Goal: Task Accomplishment & Management: Complete application form

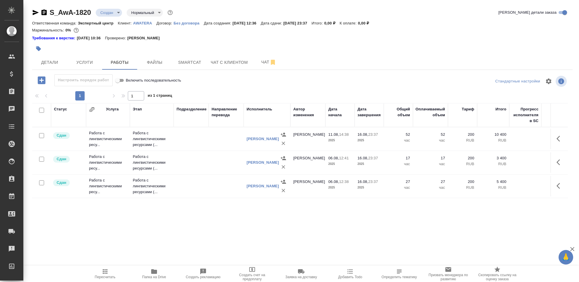
click at [41, 79] on icon "button" at bounding box center [41, 80] width 10 height 10
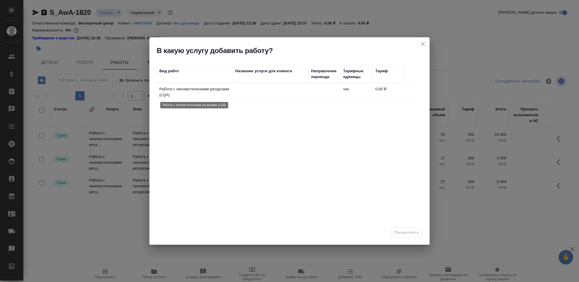
click at [226, 92] on p "Работа с лингвистическими ресурсами (LQA)" at bounding box center [194, 92] width 70 height 12
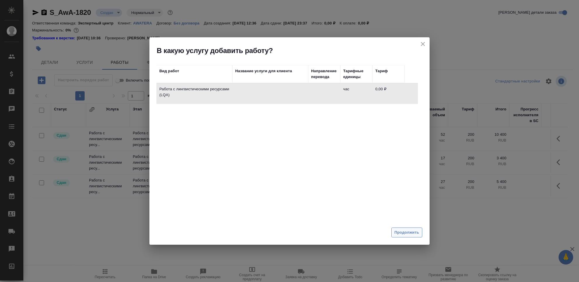
click at [397, 233] on span "Продолжить" at bounding box center [406, 233] width 25 height 7
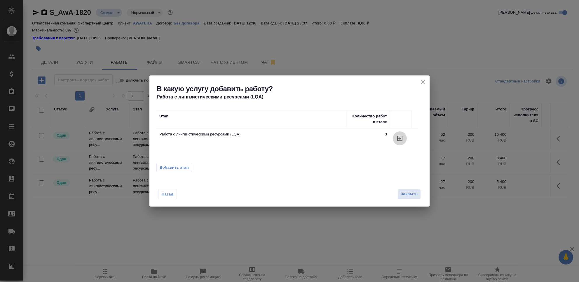
click at [400, 139] on icon "button" at bounding box center [399, 138] width 7 height 7
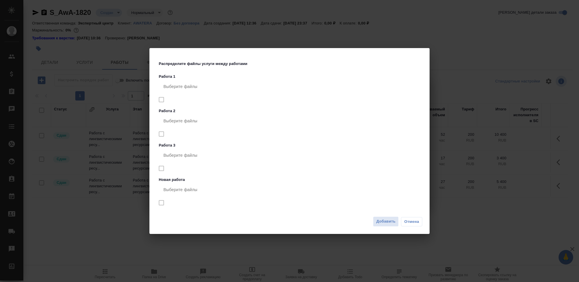
click at [385, 221] on span "Добавить" at bounding box center [385, 221] width 19 height 7
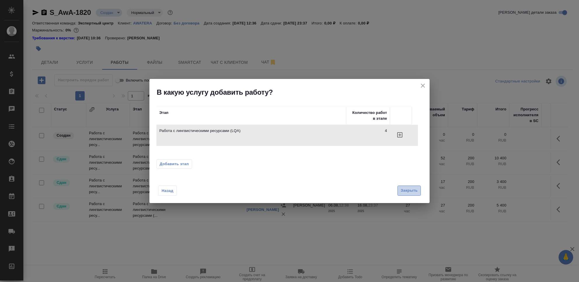
click at [408, 194] on button "Закрыть" at bounding box center [408, 191] width 23 height 10
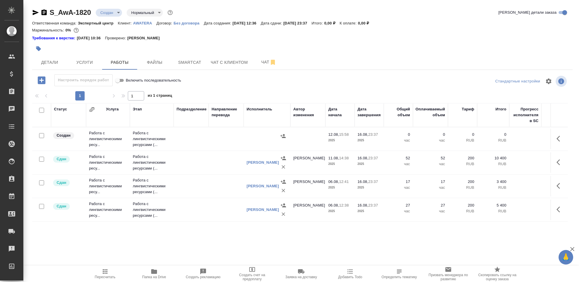
click at [125, 138] on td "Работа с лингвистическими ресу..." at bounding box center [108, 138] width 44 height 23
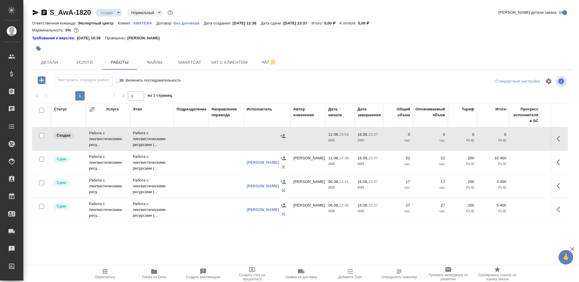
click at [125, 138] on td "Работа с лингвистическими ресу..." at bounding box center [108, 138] width 44 height 23
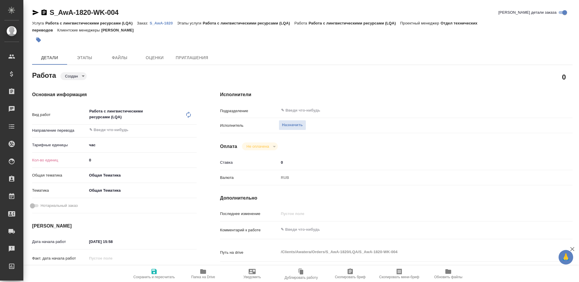
type textarea "x"
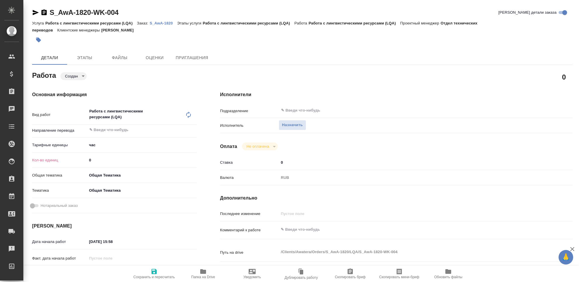
type textarea "x"
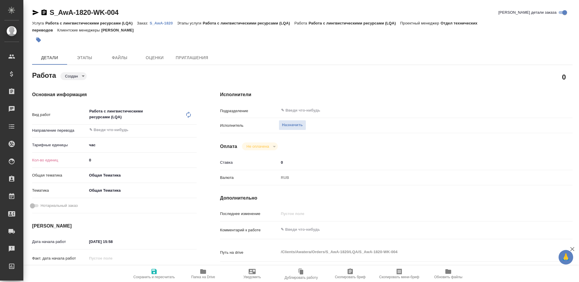
type textarea "x"
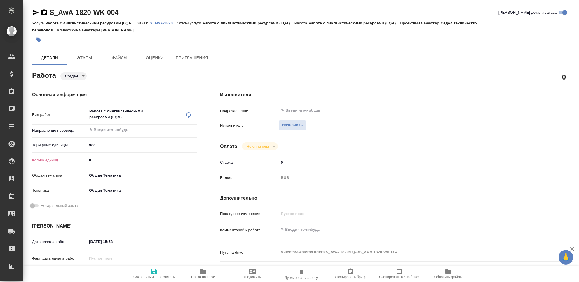
type textarea "x"
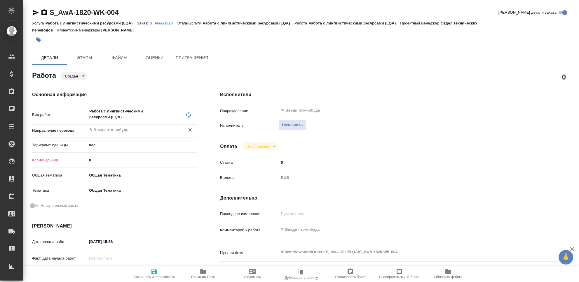
type textarea "x"
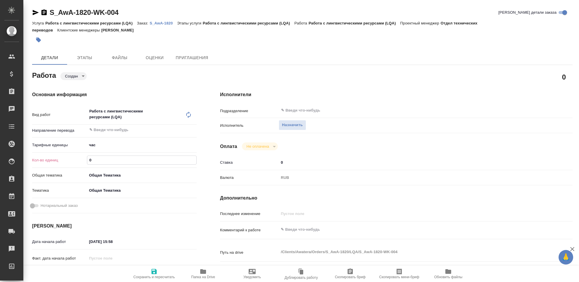
click at [105, 158] on input "0" at bounding box center [141, 160] width 109 height 8
type textarea "x"
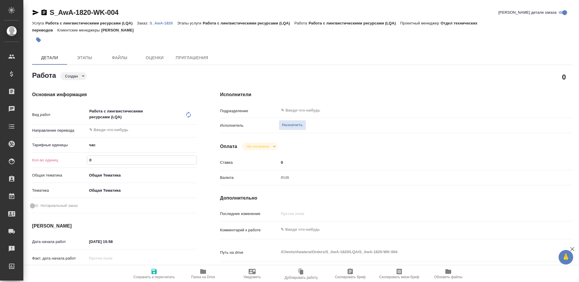
type textarea "x"
type input "1"
type textarea "x"
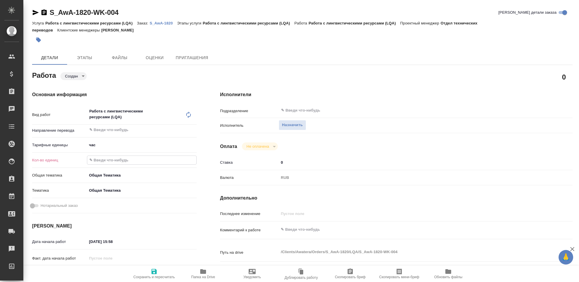
type textarea "x"
type input "13"
type textarea "x"
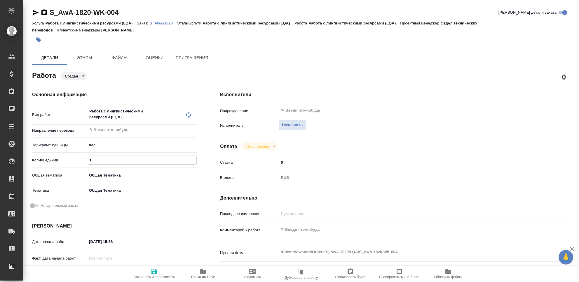
type textarea "x"
type input "13"
type textarea "x"
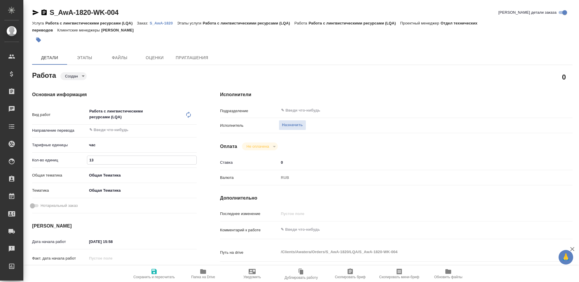
click at [320, 231] on textarea at bounding box center [411, 230] width 264 height 10
type textarea "П"
type textarea "x"
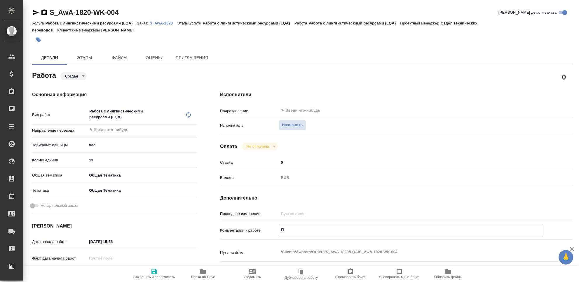
type textarea "x"
type textarea "Пр"
type textarea "x"
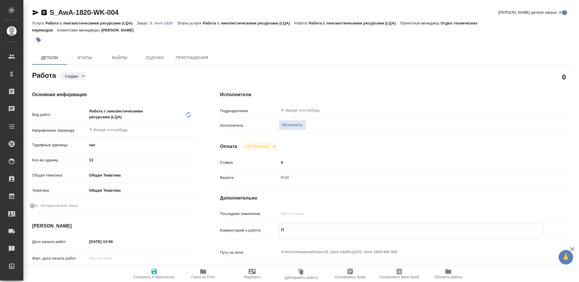
type textarea "x"
type textarea "Про"
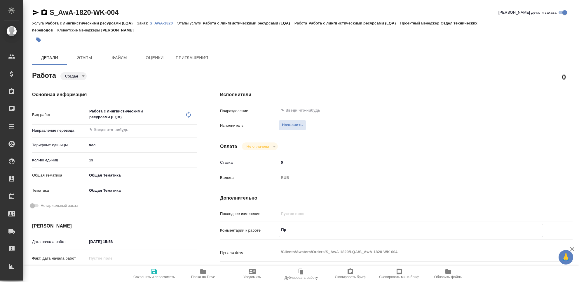
type textarea "x"
type textarea "Пров"
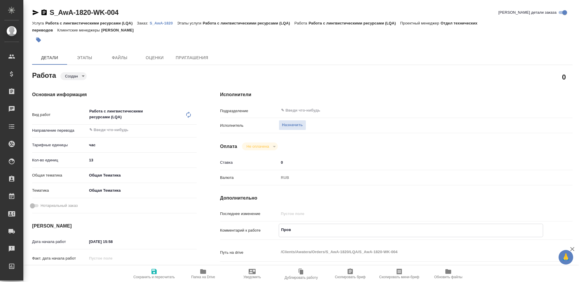
type textarea "x"
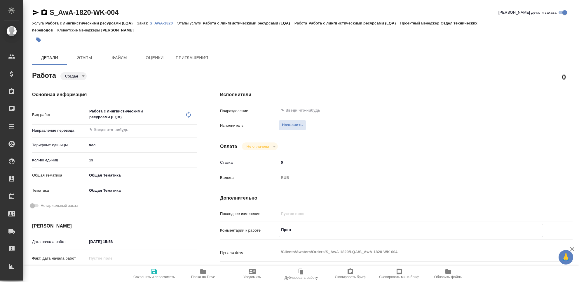
type textarea "x"
type textarea "Прове"
type textarea "x"
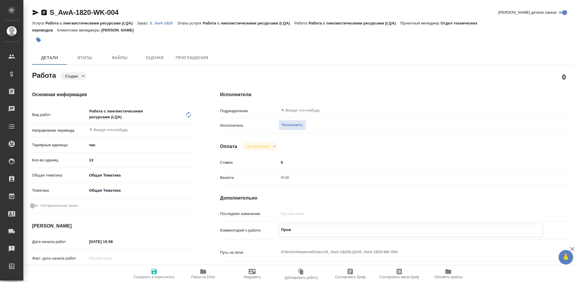
type textarea "x"
type textarea "Провер"
type textarea "x"
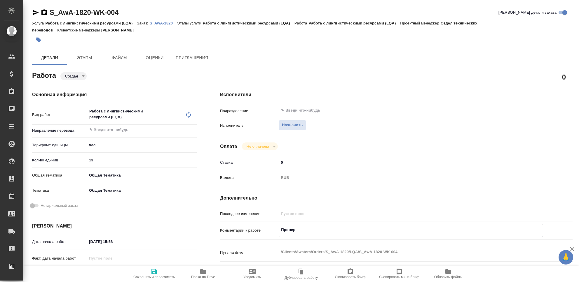
type textarea "x"
type textarea "Проверк"
type textarea "x"
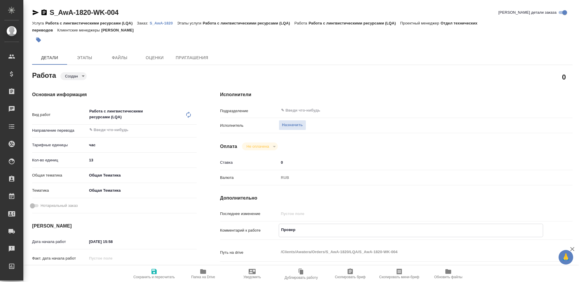
type textarea "x"
type textarea "Проверка"
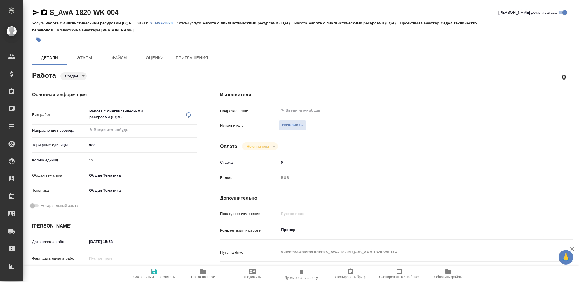
type textarea "x"
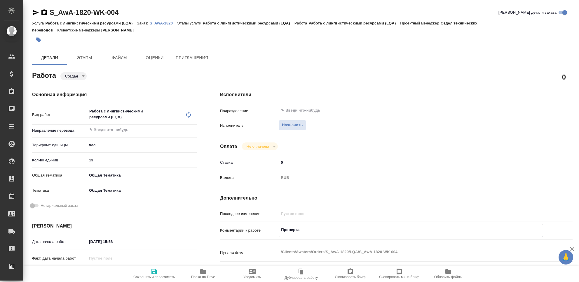
type textarea "Проверка"
type textarea "x"
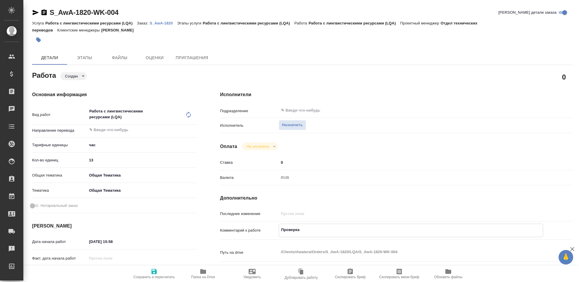
type textarea "x"
type textarea "Проверка т"
type textarea "x"
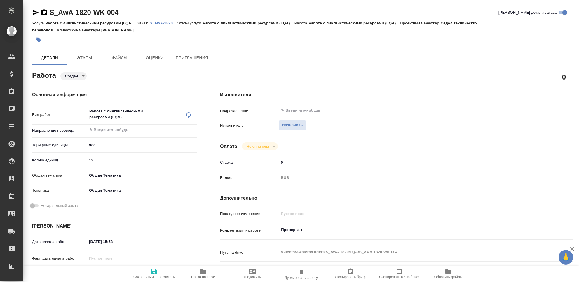
type textarea "x"
type textarea "Проверка те"
type textarea "x"
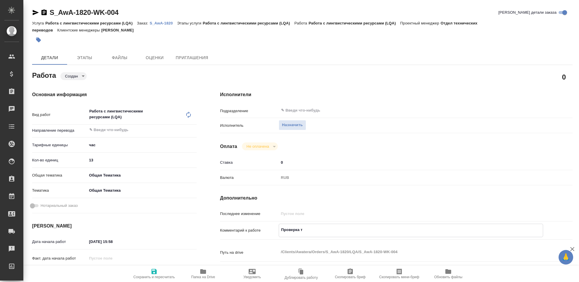
type textarea "x"
type textarea "Проверка тес"
type textarea "x"
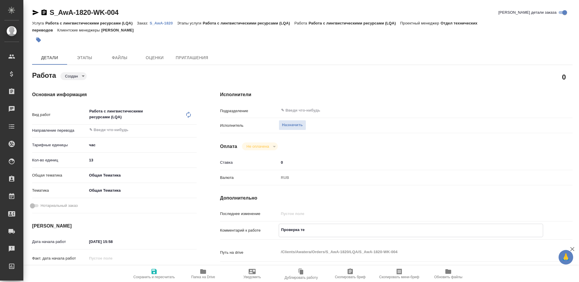
type textarea "x"
type textarea "Проверка тест"
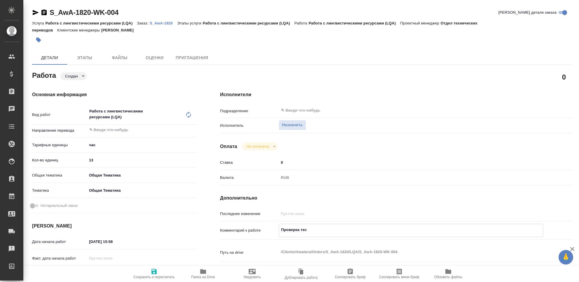
type textarea "x"
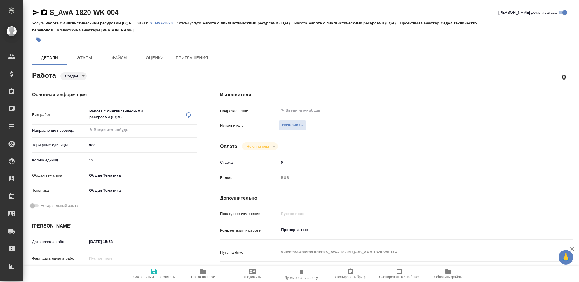
type textarea "Проверка тесто"
type textarea "x"
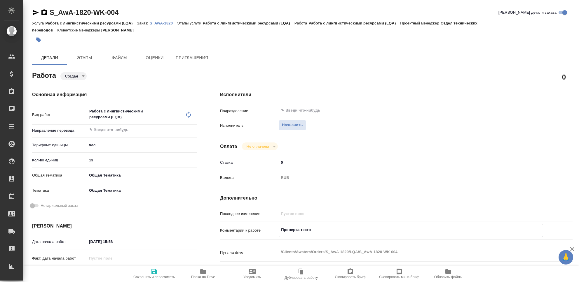
type textarea "x"
type textarea "Проверка тестов"
type textarea "x"
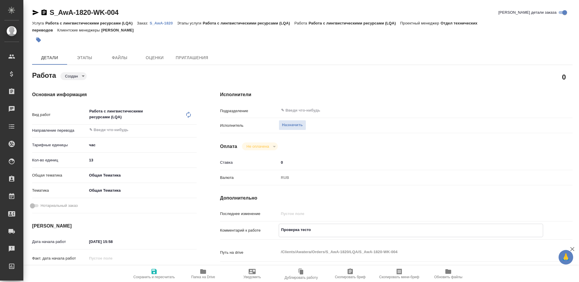
type textarea "x"
type textarea "Проверка тестов."
type textarea "x"
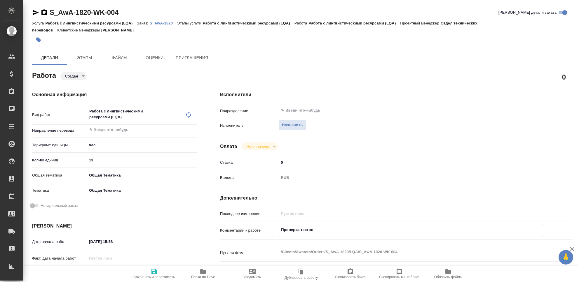
type textarea "x"
type textarea "Проверка тестов."
type textarea "x"
click at [153, 271] on icon "button" at bounding box center [153, 271] width 5 height 5
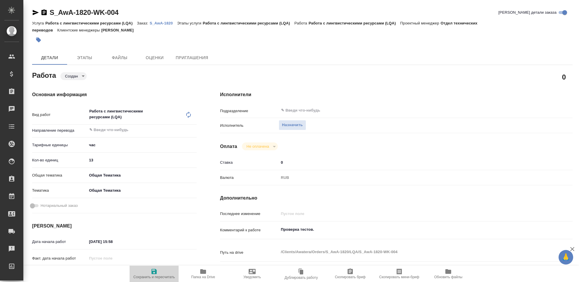
type textarea "x"
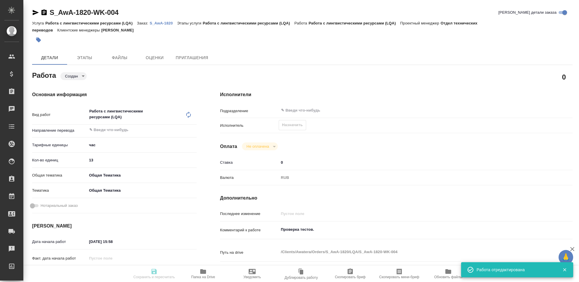
type textarea "x"
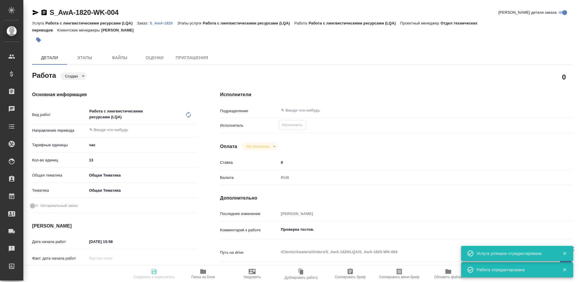
type input "created"
type textarea "Работа с лингвистическими ресурсами (LQA)"
type textarea "x"
type input "5a8b1489cc6b4906c91bfd93"
type input "13"
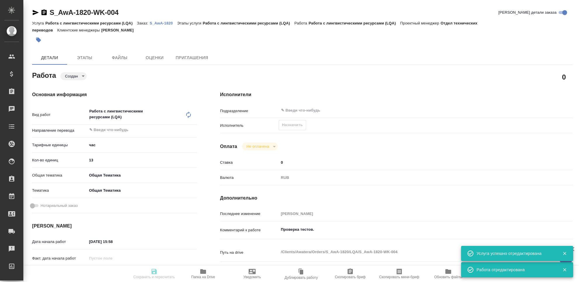
type input "obtem"
type input "6012b1ca196b0e5c9229a120"
type input "12.08.2025 15:58"
type input "16.08.2025 23:37"
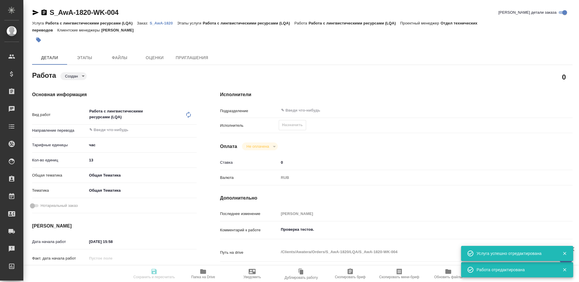
type input "notPayed"
type input "0"
type input "RUB"
type input "[PERSON_NAME]"
type textarea "Проверка тестов."
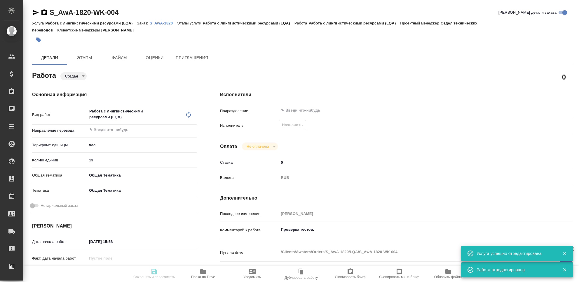
type textarea "x"
type textarea "/Clients/Awatera/Orders/S_AwA-1820/LQA/S_AwA-1820-WK-004"
type textarea "x"
type input "S_AwA-1820"
type input "Работа с лингвистическими ресурсами (LQA)"
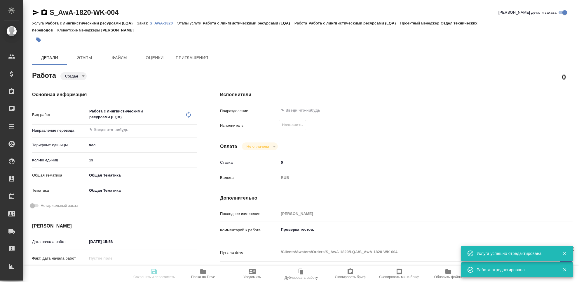
type input "Работа с лингвистическими ресурсами (LQA)"
type input "[PERSON_NAME]"
type input "/Clients/Awatera/Orders/S_AwA-1820"
type textarea "x"
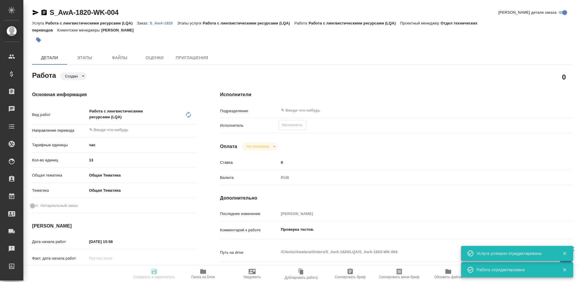
type textarea "x"
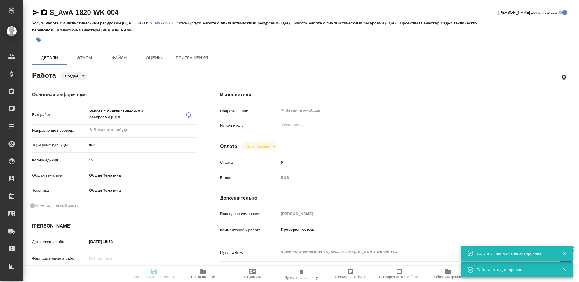
type textarea "x"
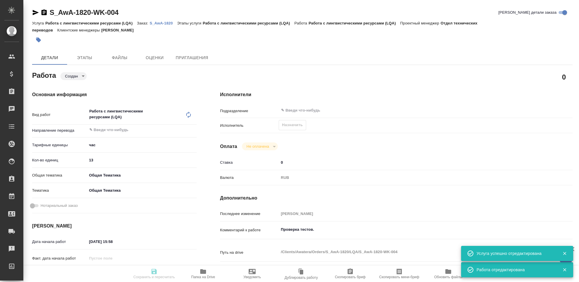
type textarea "x"
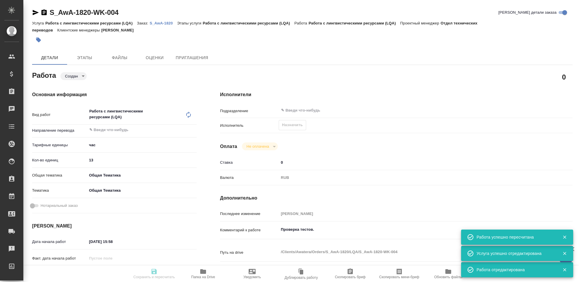
type input "created"
type textarea "Работа с лингвистическими ресурсами (LQA)"
type textarea "x"
type input "5a8b1489cc6b4906c91bfd93"
type input "13"
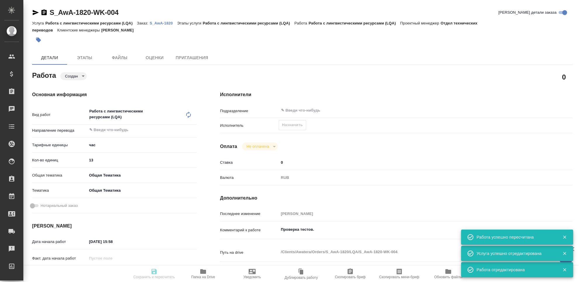
type input "obtem"
type input "6012b1ca196b0e5c9229a120"
click at [289, 125] on span "Назначить" at bounding box center [292, 125] width 21 height 7
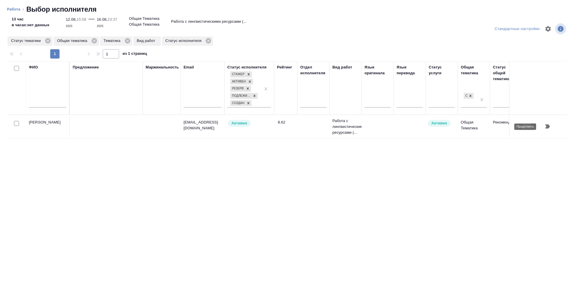
click at [549, 126] on icon "button" at bounding box center [547, 126] width 7 height 7
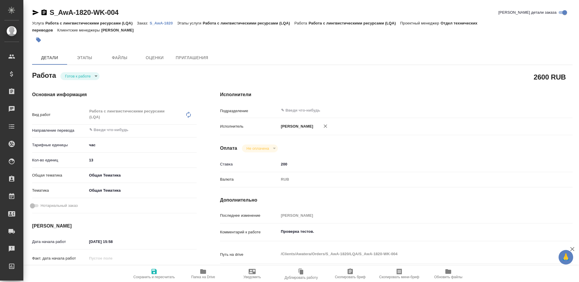
type textarea "x"
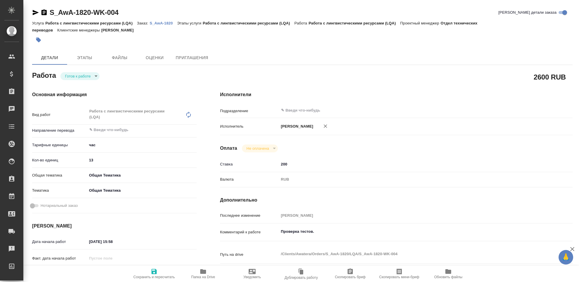
type textarea "x"
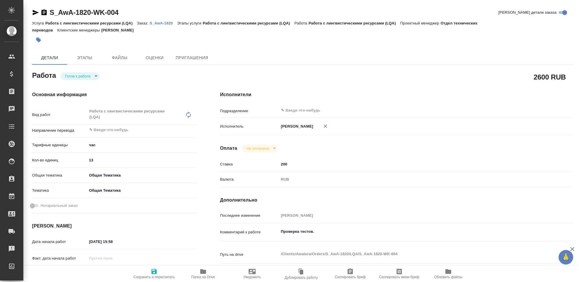
type textarea "x"
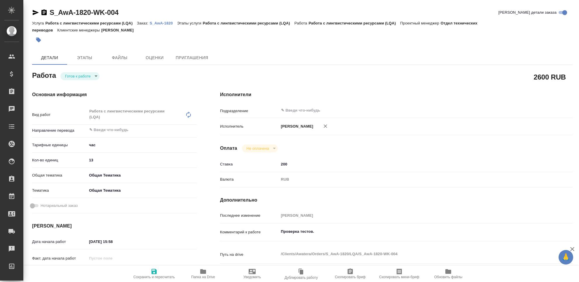
type textarea "x"
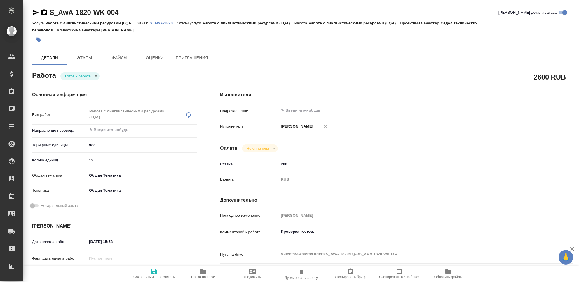
type textarea "x"
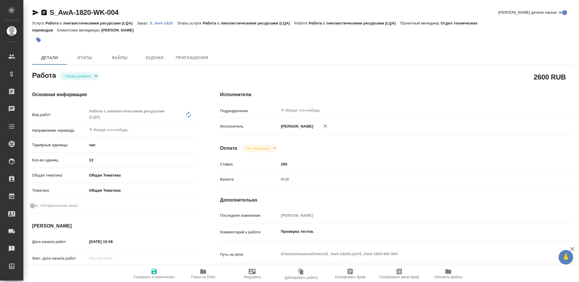
type textarea "x"
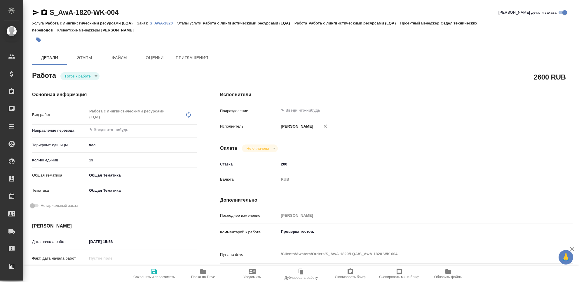
click at [94, 76] on body "🙏 .cls-1 fill:#fff; AWATERA Seleznev Maksim Клиенты Спецификации Заказы Чаты To…" at bounding box center [289, 141] width 579 height 282
click at [83, 104] on li "Сдан" at bounding box center [79, 106] width 39 height 10
type textarea "x"
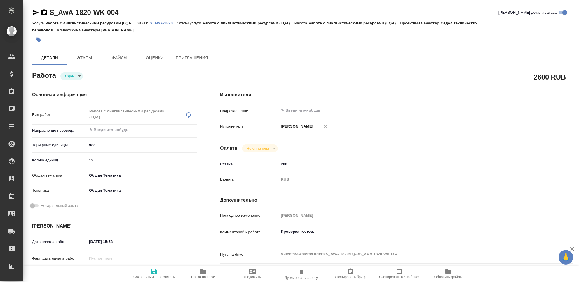
type textarea "x"
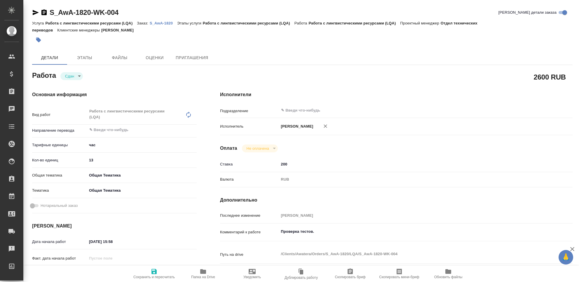
type textarea "x"
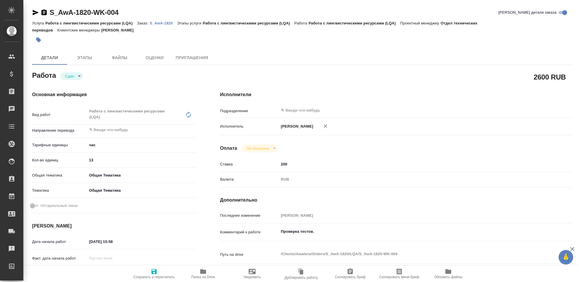
type textarea "x"
click at [153, 270] on icon "button" at bounding box center [154, 271] width 7 height 7
type textarea "x"
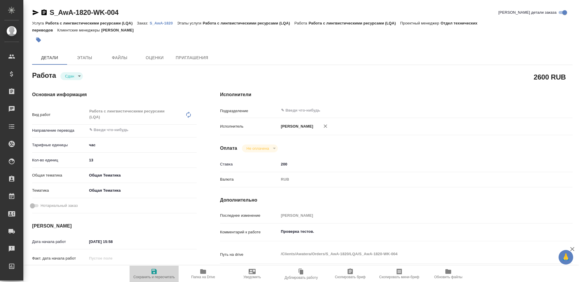
type textarea "x"
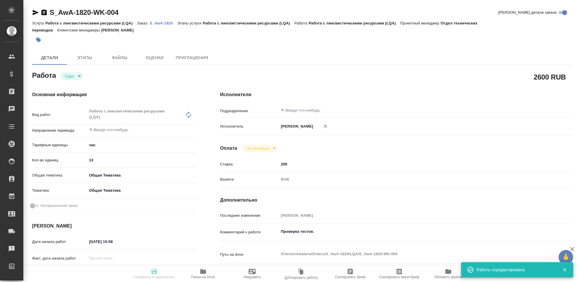
type textarea "x"
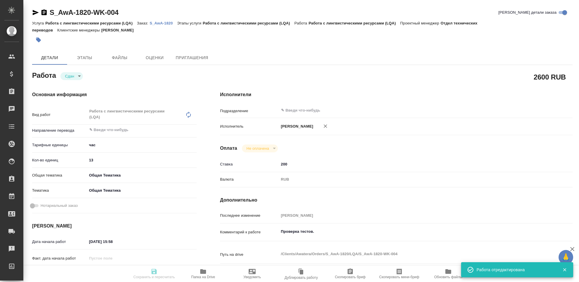
type textarea "x"
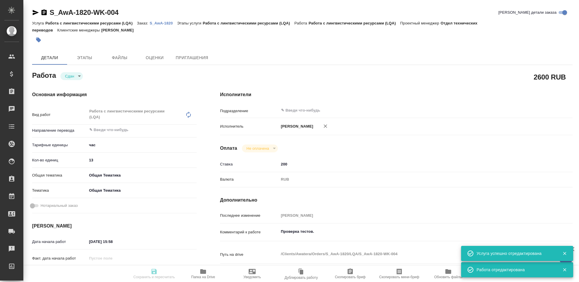
type input "closed"
type textarea "Работа с лингвистическими ресурсами (LQA)"
type textarea "x"
type input "5a8b1489cc6b4906c91bfd93"
type input "13"
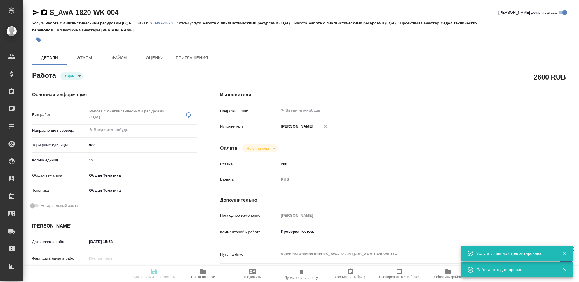
type input "obtem"
type input "6012b1ca196b0e5c9229a120"
type input "12.08.2025 15:58"
type input "16.08.2025 23:37"
type input "12.08.2025 15:58"
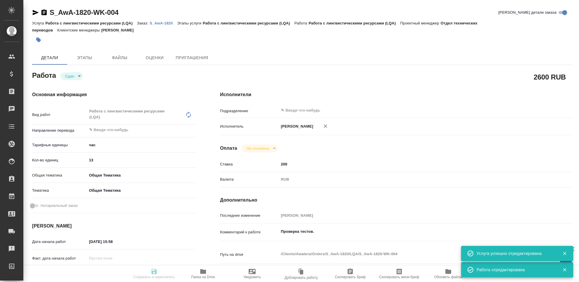
type input "16.08.2025 23:37"
type input "notPayed"
type input "200"
type input "RUB"
type input "[PERSON_NAME]"
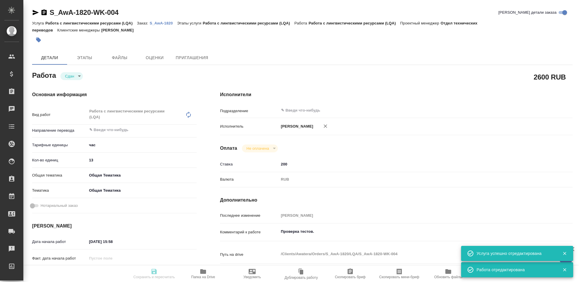
type textarea "Проверка тестов."
type textarea "x"
type textarea "/Clients/Awatera/Orders/S_AwA-1820/LQA/S_AwA-1820-WK-004"
type textarea "x"
type input "S_AwA-1820"
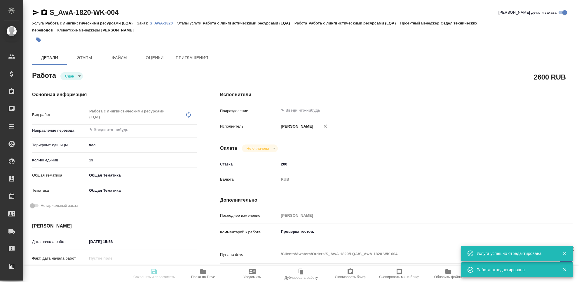
type input "Работа с лингвистическими ресурсами (LQA)"
type input "[PERSON_NAME]"
type input "/Clients/Awatera/Orders/S_AwA-1820"
type textarea "x"
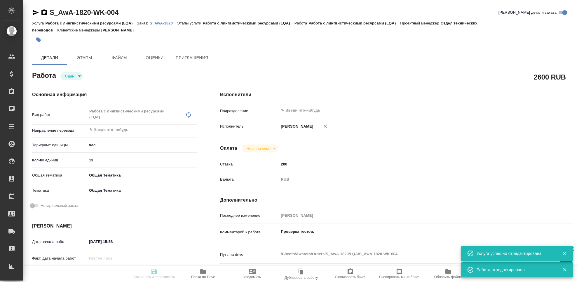
type textarea "x"
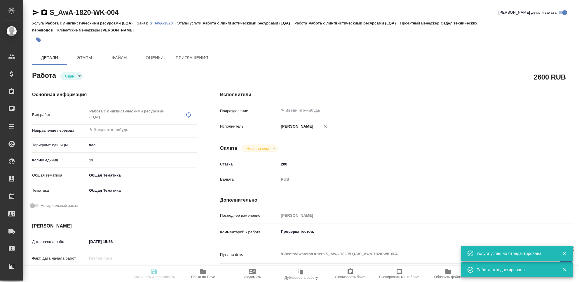
type textarea "x"
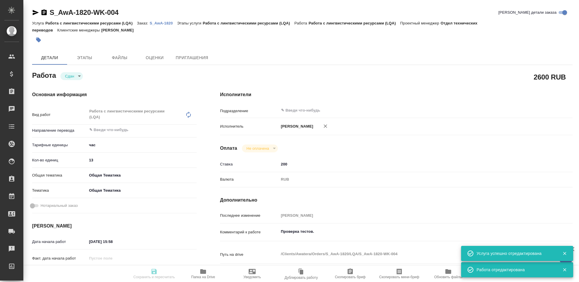
type textarea "x"
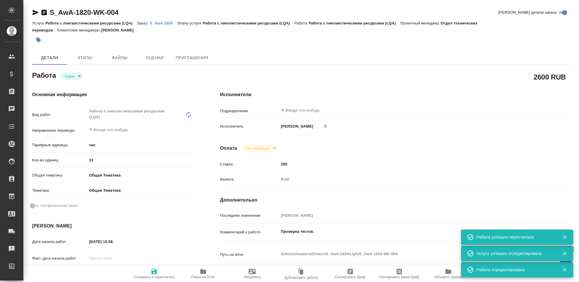
type input "closed"
type textarea "Работа с лингвистическими ресурсами (LQA)"
type textarea "x"
type input "5a8b1489cc6b4906c91bfd93"
type input "13"
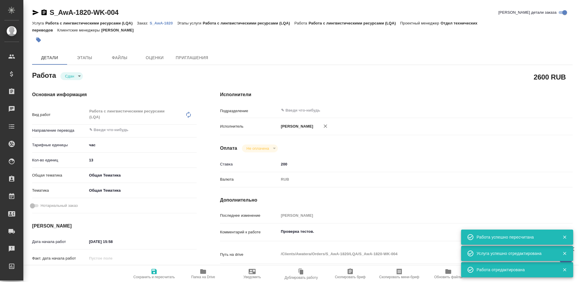
type input "obtem"
type input "6012b1ca196b0e5c9229a120"
type input "12.08.2025 15:58"
type input "16.08.2025 23:37"
type input "12.08.2025 15:58"
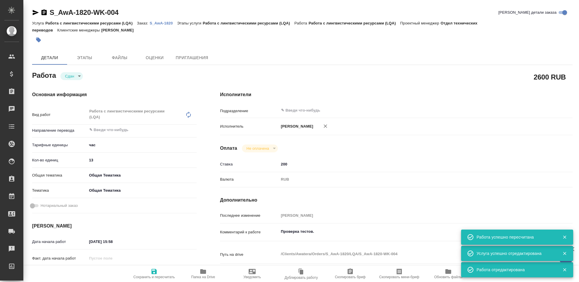
type input "16.08.2025 23:37"
type input "notPayed"
type input "200"
type input "RUB"
type input "[PERSON_NAME]"
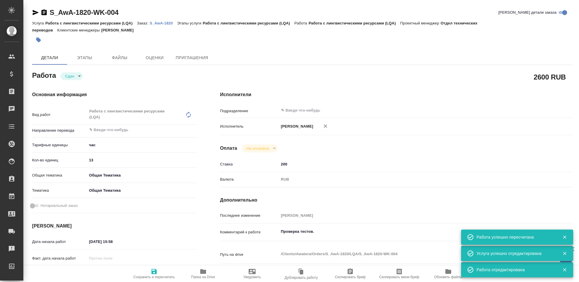
type textarea "Проверка тестов."
type textarea "x"
type textarea "/Clients/Awatera/Orders/S_AwA-1820/LQA/S_AwA-1820-WK-004"
type textarea "x"
type input "S_AwA-1820"
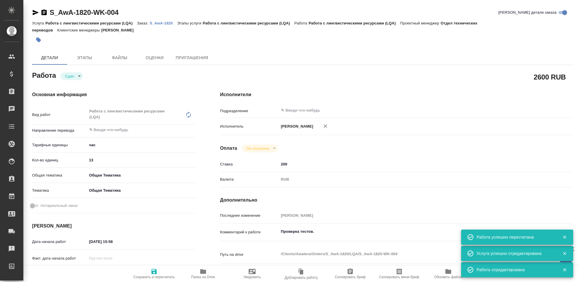
type input "Работа с лингвистическими ресурсами (LQA)"
type input "[PERSON_NAME]"
type input "/Clients/Awatera/Orders/S_AwA-1820"
type textarea "x"
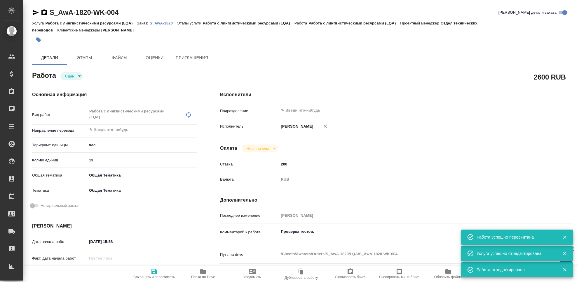
type textarea "x"
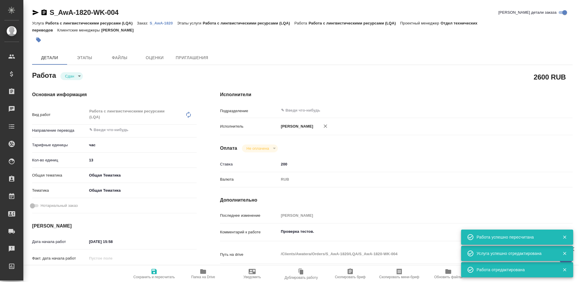
type textarea "x"
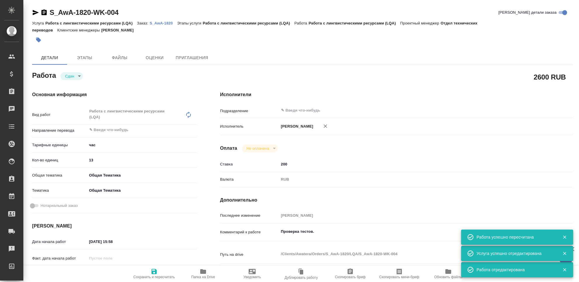
type textarea "x"
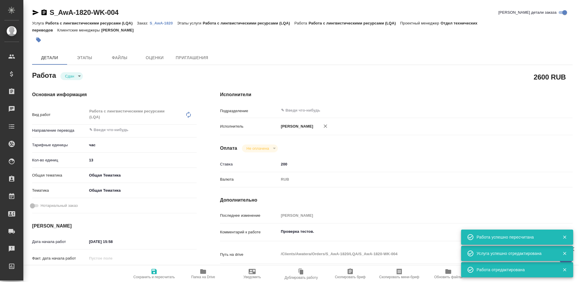
type textarea "x"
